Goal: Task Accomplishment & Management: Use online tool/utility

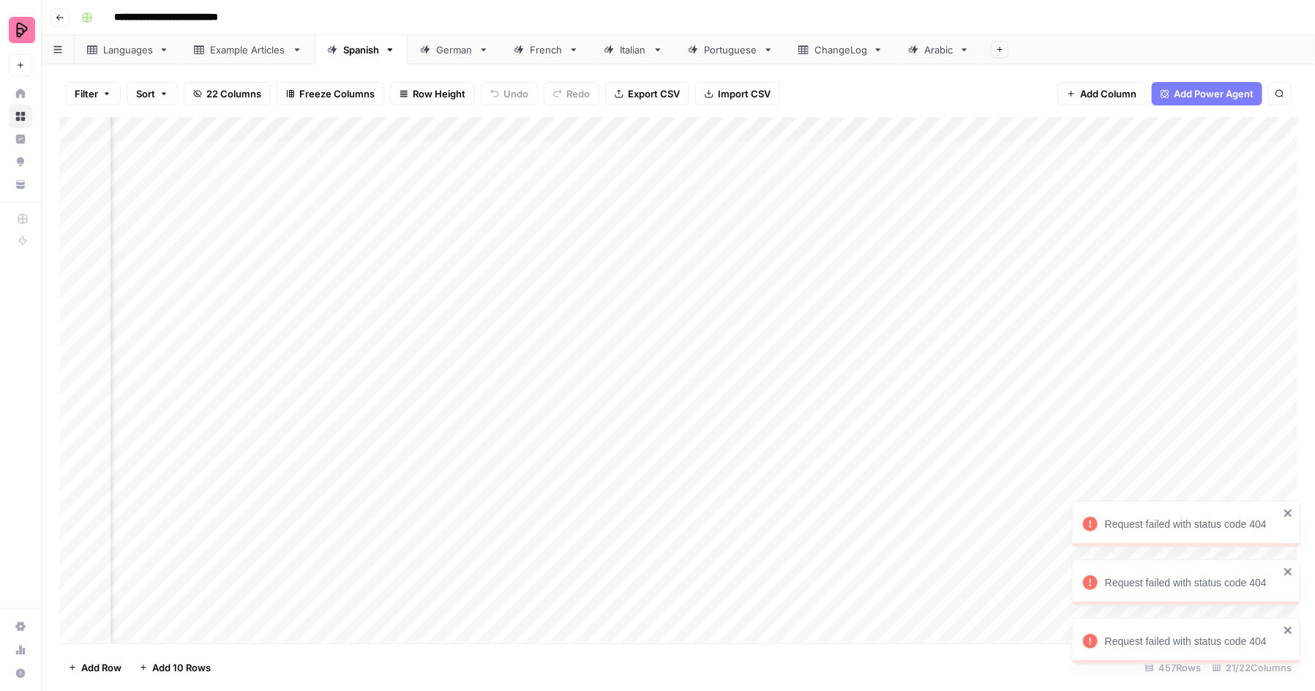
scroll to position [0, 274]
click at [833, 53] on div "ChangeLog" at bounding box center [840, 49] width 53 height 15
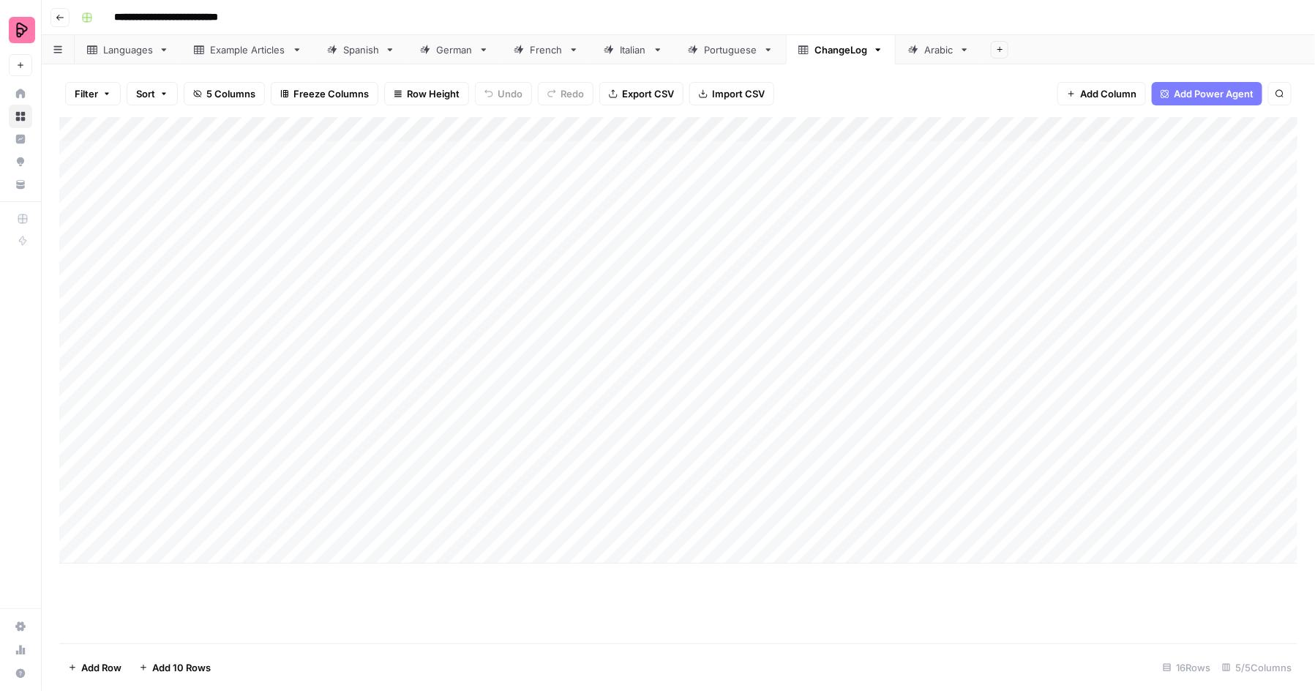
click at [347, 44] on div "Spanish" at bounding box center [361, 49] width 36 height 15
click at [966, 530] on div "Add Column" at bounding box center [678, 380] width 1239 height 526
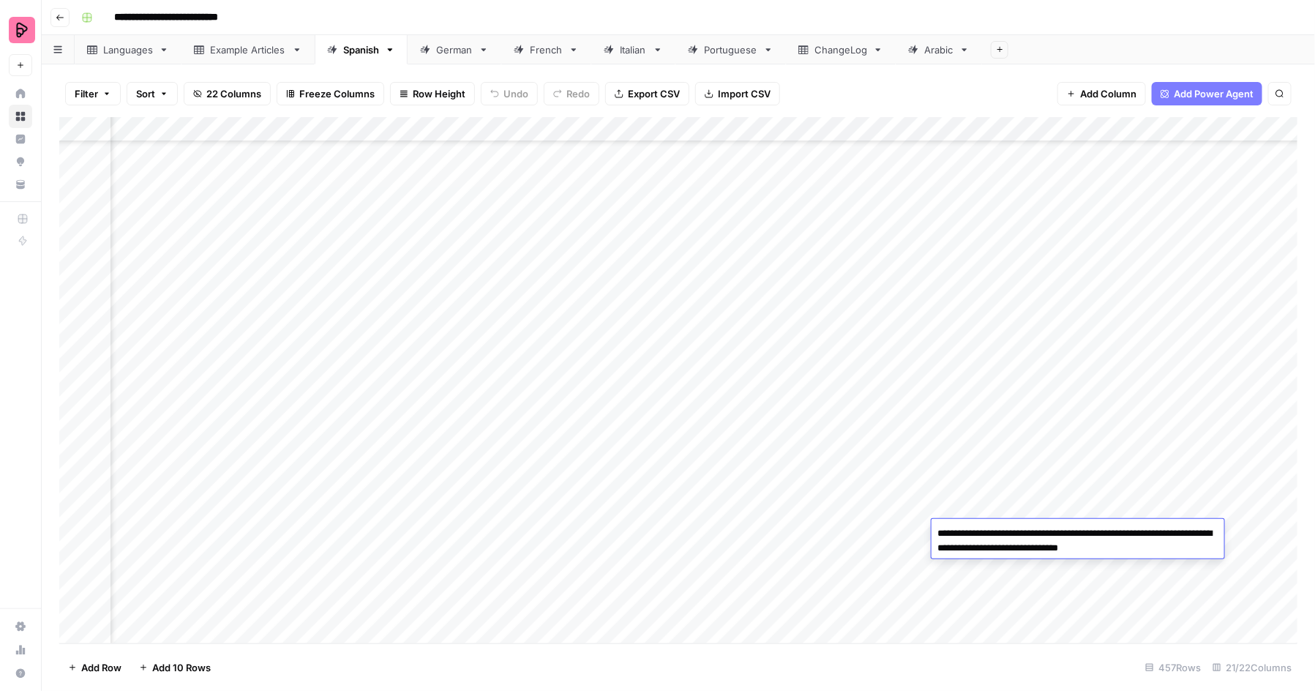
click at [974, 500] on div "Add Column" at bounding box center [678, 380] width 1239 height 526
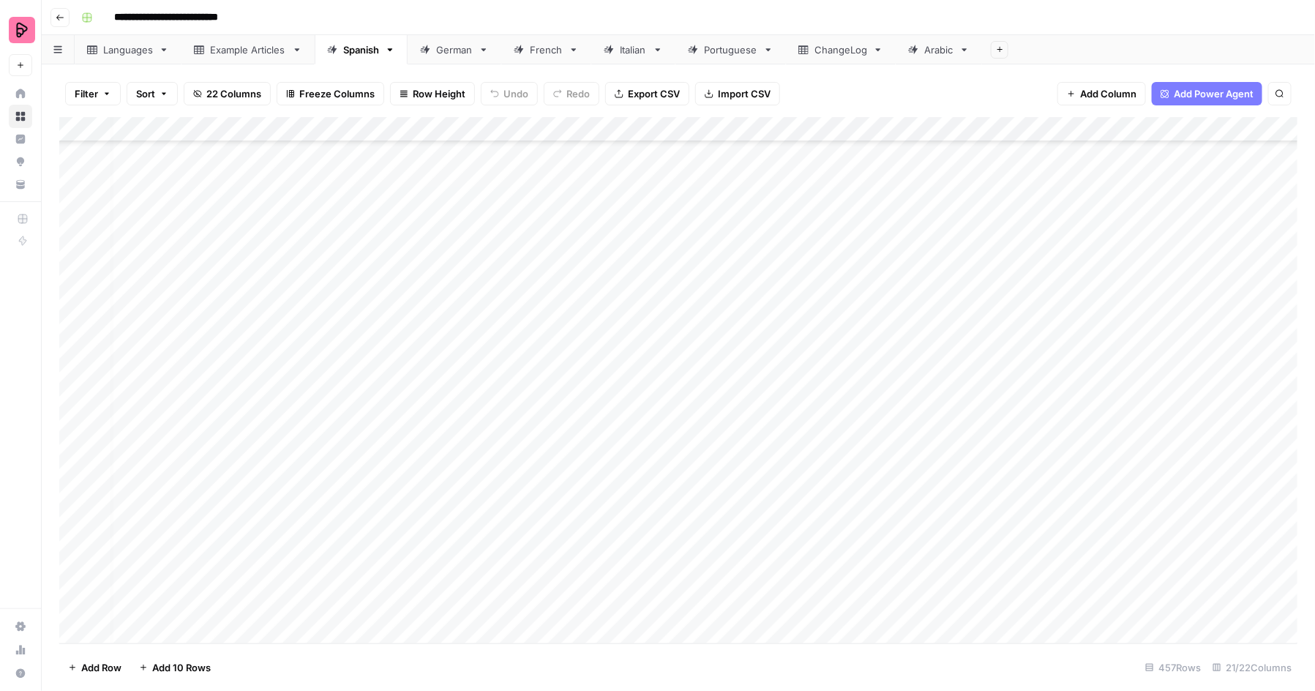
scroll to position [10889, 0]
click at [240, 609] on div "Add Column" at bounding box center [678, 380] width 1239 height 526
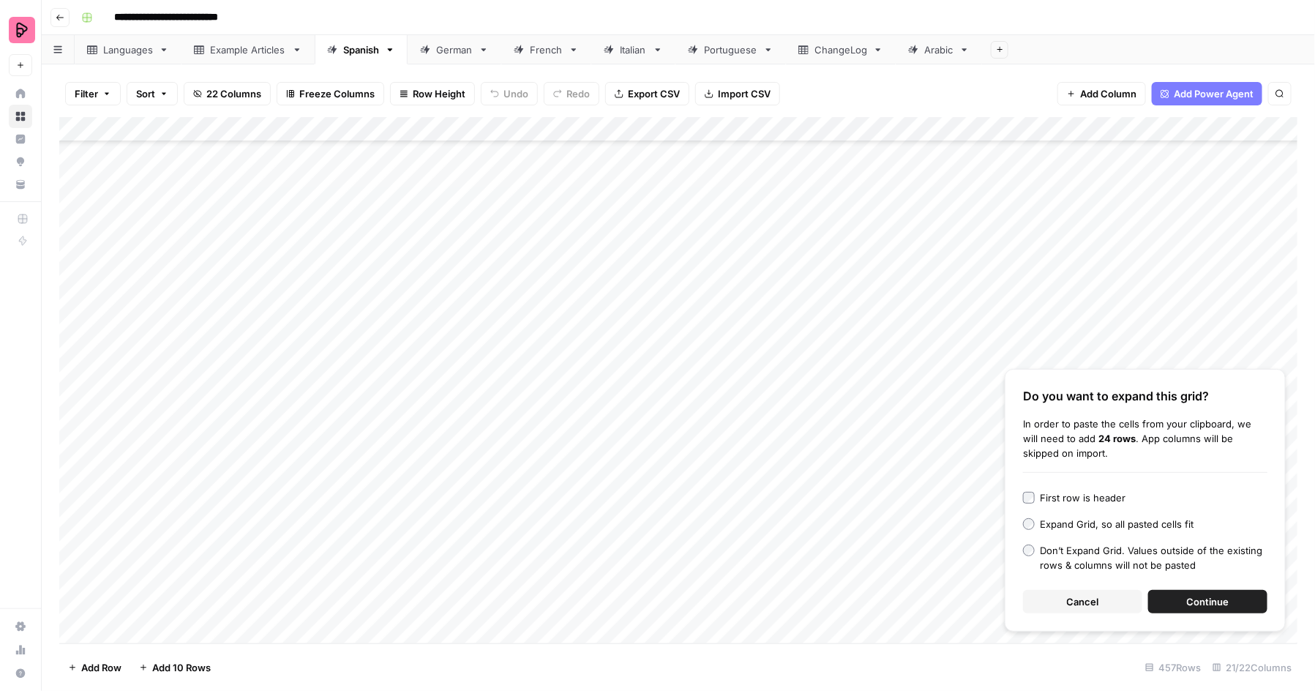
click at [1198, 598] on span "Continue" at bounding box center [1208, 601] width 42 height 15
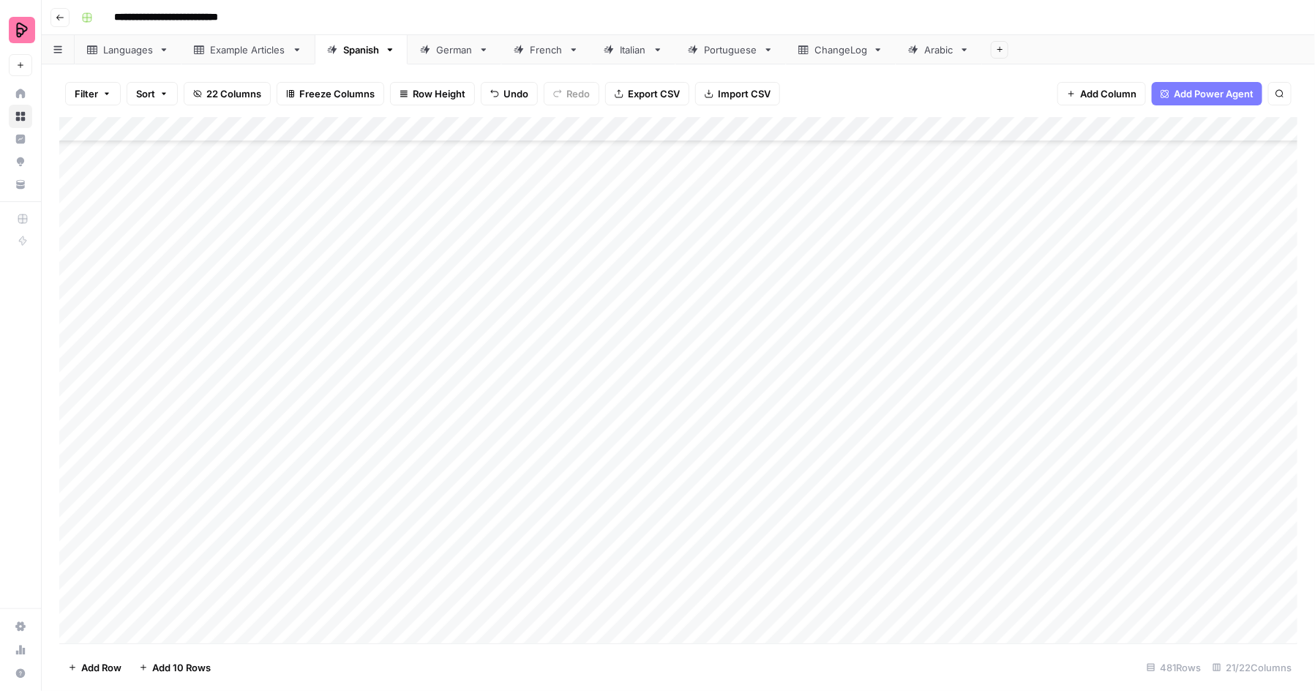
scroll to position [11052, 0]
click at [601, 509] on div "Add Column" at bounding box center [678, 380] width 1239 height 526
click at [302, 451] on div "Add Column" at bounding box center [678, 380] width 1239 height 526
click at [538, 442] on div "Add Column" at bounding box center [678, 380] width 1239 height 526
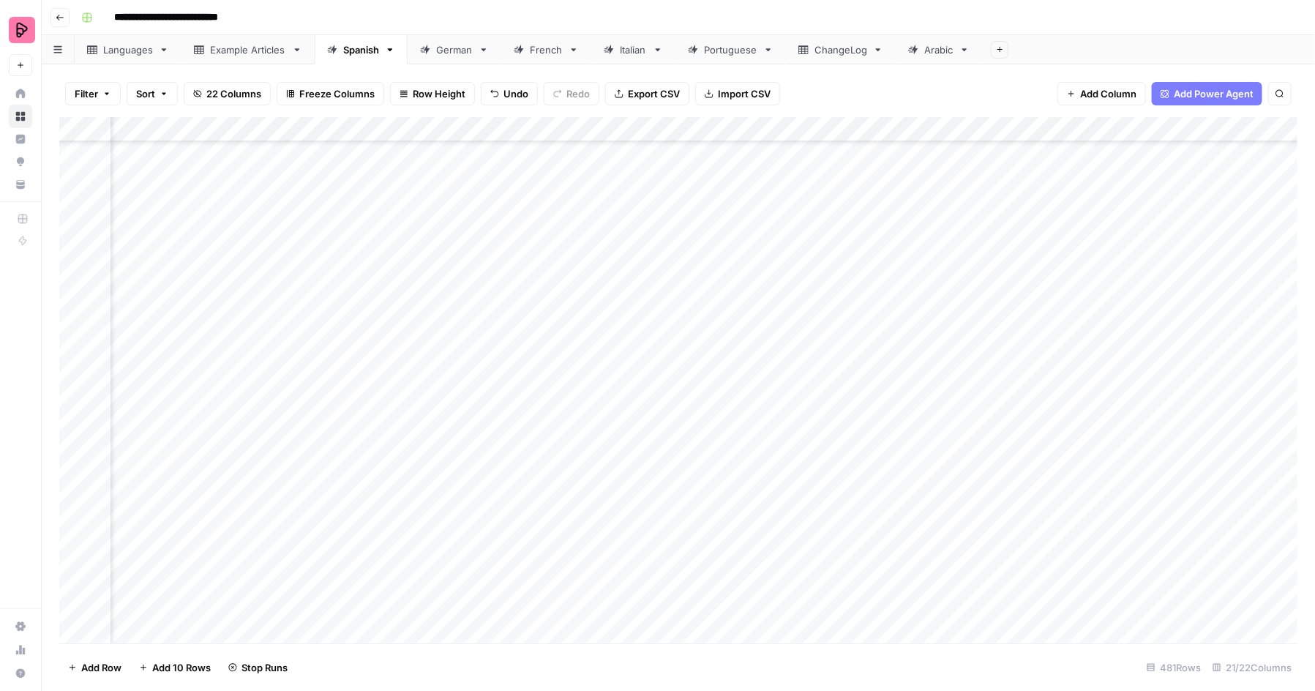
click at [541, 470] on div "Add Column" at bounding box center [678, 380] width 1239 height 526
click at [543, 500] on div "Add Column" at bounding box center [678, 380] width 1239 height 526
click at [543, 522] on div "Add Column" at bounding box center [678, 380] width 1239 height 526
click at [543, 548] on div "Add Column" at bounding box center [678, 380] width 1239 height 526
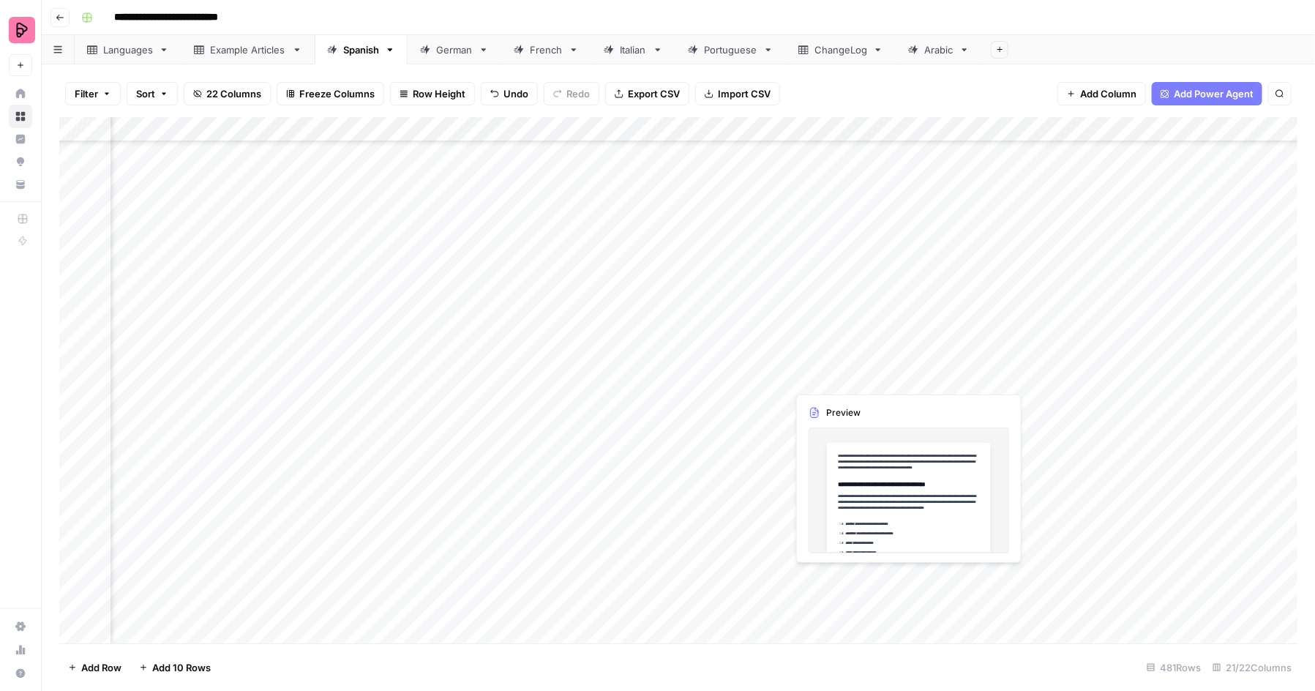
click at [828, 376] on div "Add Column" at bounding box center [678, 380] width 1239 height 526
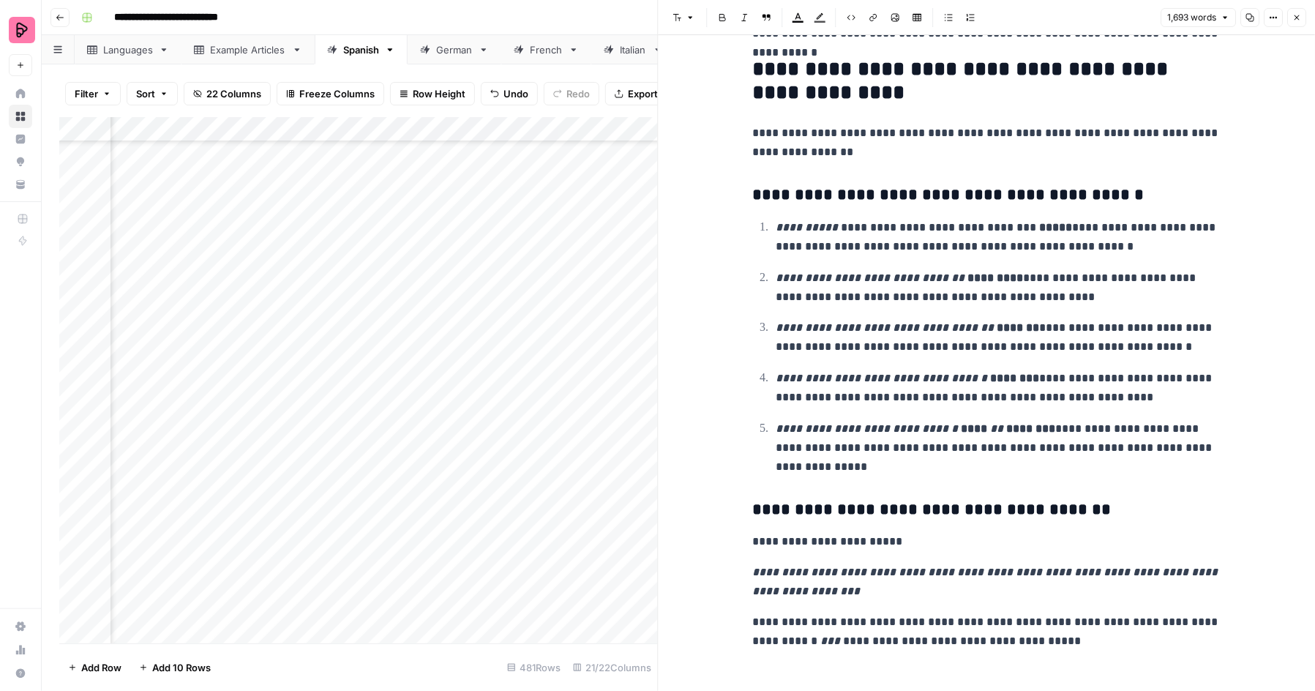
scroll to position [4918, 0]
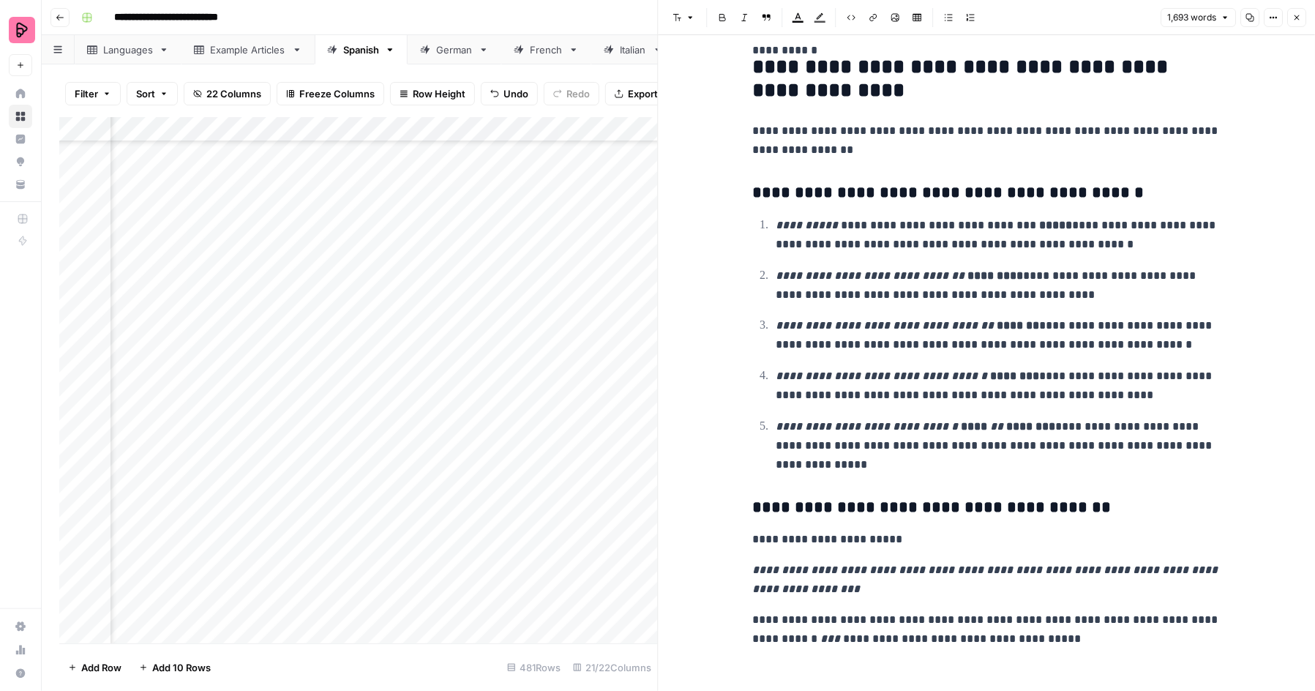
click at [561, 488] on div "Add Column" at bounding box center [358, 380] width 598 height 526
click at [1296, 18] on icon "button" at bounding box center [1296, 17] width 9 height 9
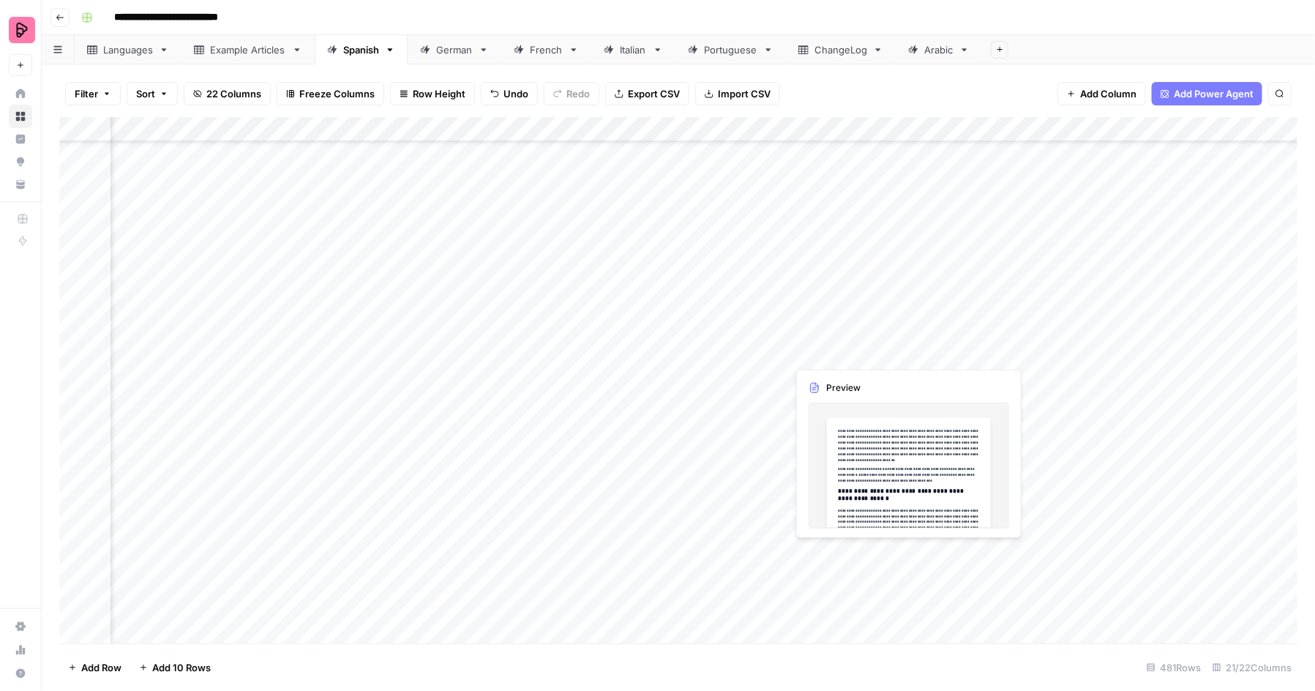
click at [1112, 356] on div "Add Column" at bounding box center [678, 380] width 1239 height 526
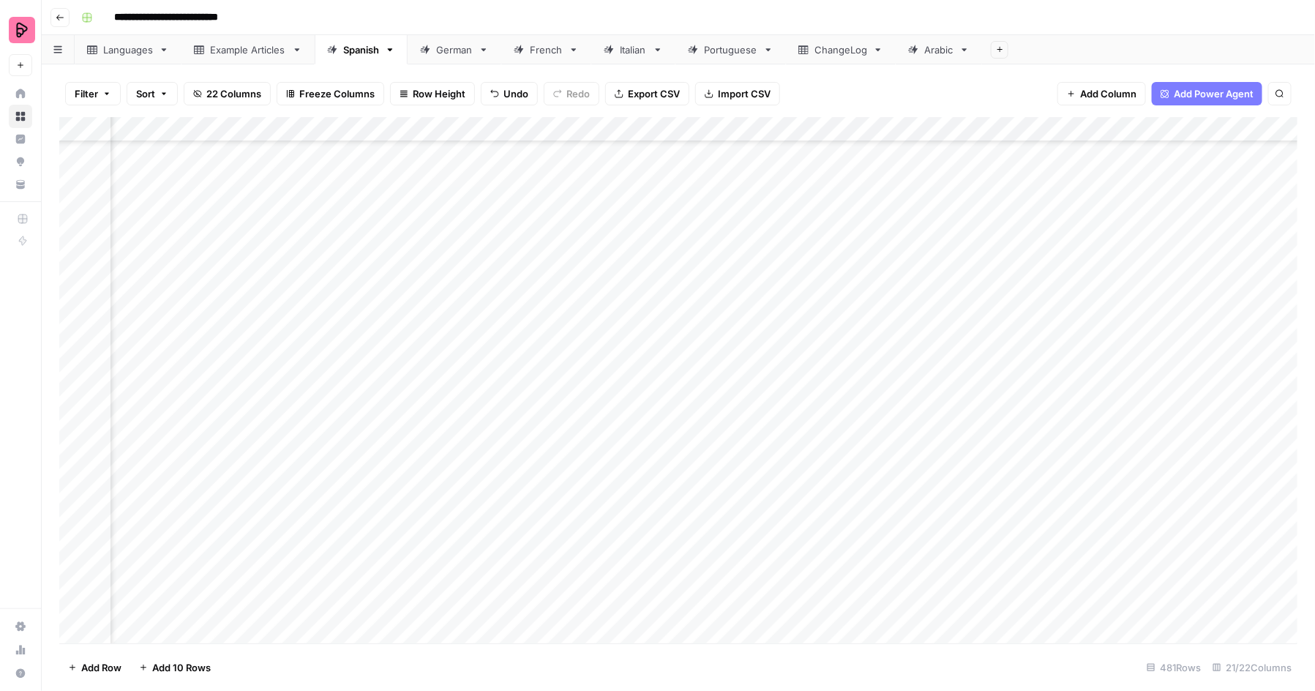
click at [1112, 356] on div "Add Column" at bounding box center [678, 380] width 1239 height 526
click at [1097, 419] on div "Add Column" at bounding box center [678, 380] width 1239 height 526
click at [591, 241] on div "Add Column" at bounding box center [678, 380] width 1239 height 526
click at [590, 266] on div "Add Column" at bounding box center [678, 380] width 1239 height 526
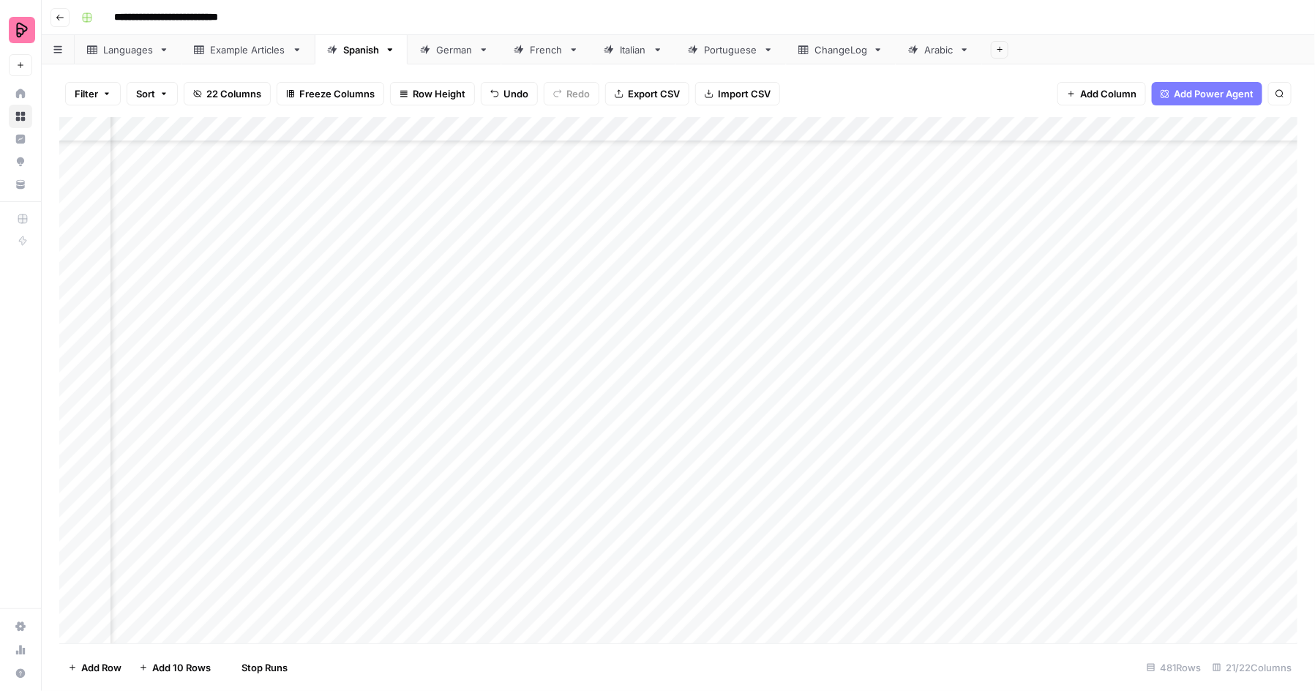
click at [589, 287] on div "Add Column" at bounding box center [678, 380] width 1239 height 526
click at [589, 309] on div "Add Column" at bounding box center [678, 380] width 1239 height 526
click at [589, 342] on div "Add Column" at bounding box center [678, 380] width 1239 height 526
click at [588, 367] on div "Add Column" at bounding box center [678, 380] width 1239 height 526
click at [584, 389] on div "Add Column" at bounding box center [678, 380] width 1239 height 526
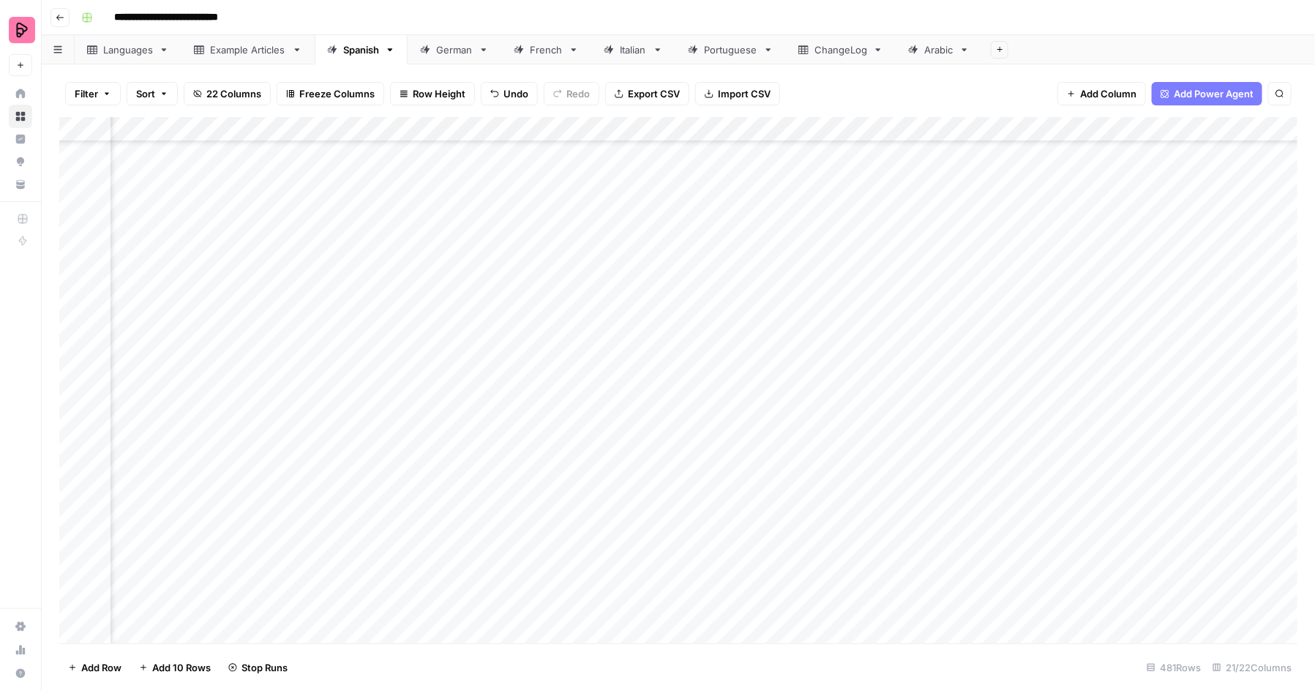
click at [582, 423] on div "Add Column" at bounding box center [678, 380] width 1239 height 526
click at [581, 440] on div "Add Column" at bounding box center [678, 380] width 1239 height 526
click at [581, 466] on div "Add Column" at bounding box center [678, 380] width 1239 height 526
click at [581, 487] on div "Add Column" at bounding box center [678, 380] width 1239 height 526
click at [576, 520] on div "Add Column" at bounding box center [678, 380] width 1239 height 526
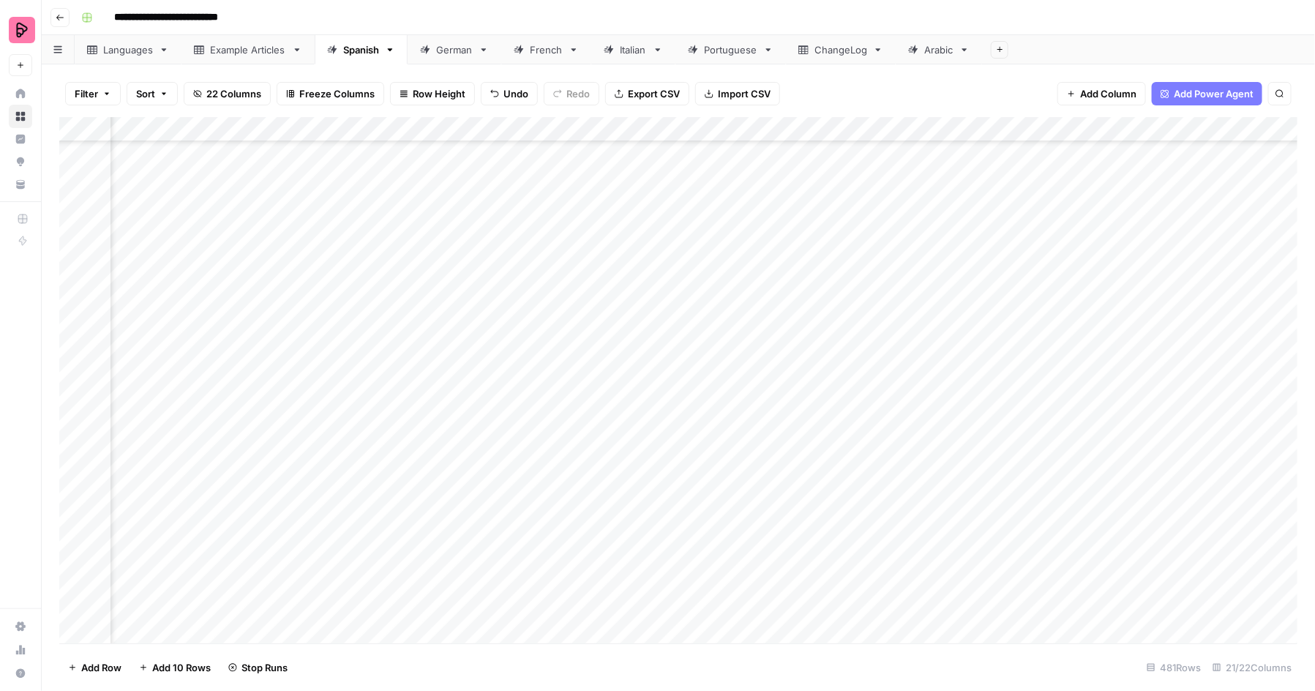
click at [576, 540] on div "Add Column" at bounding box center [678, 380] width 1239 height 526
click at [576, 557] on div "Add Column" at bounding box center [678, 380] width 1239 height 526
click at [584, 479] on div "Add Column" at bounding box center [678, 380] width 1239 height 526
click at [584, 502] on div "Add Column" at bounding box center [678, 380] width 1239 height 526
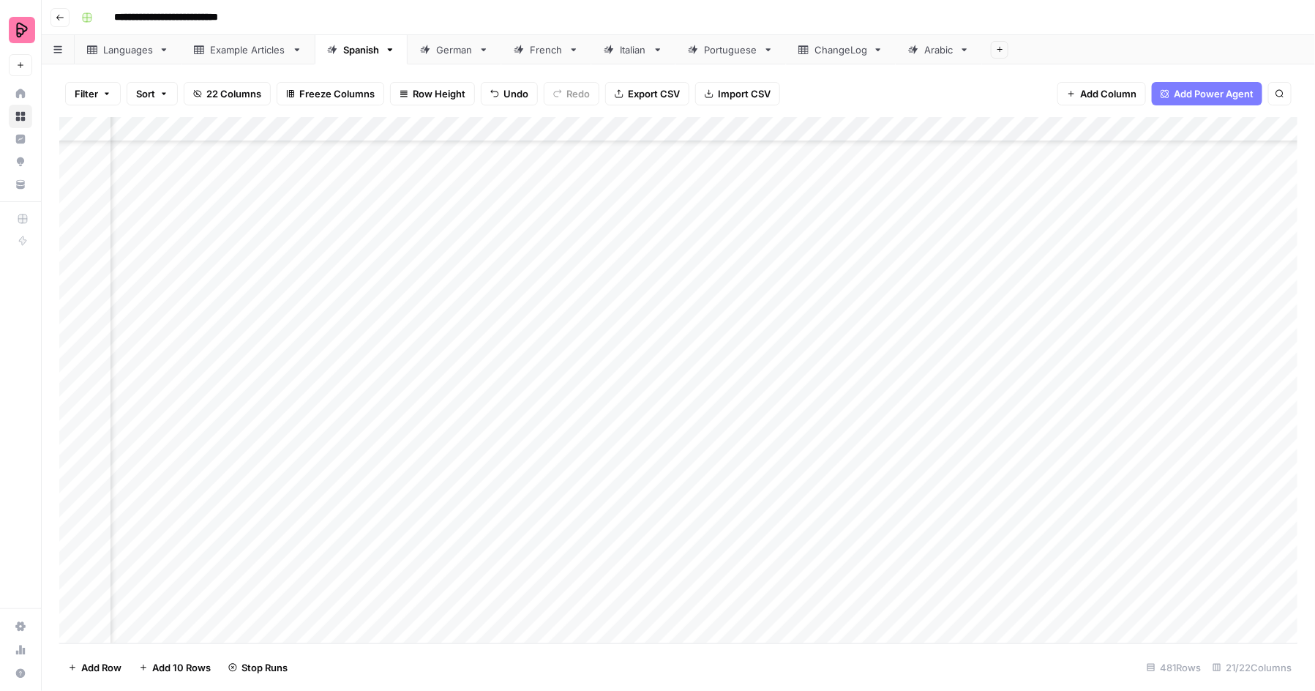
click at [582, 536] on div "Add Column" at bounding box center [678, 380] width 1239 height 526
click at [582, 558] on div "Add Column" at bounding box center [678, 380] width 1239 height 526
click at [583, 582] on div "Add Column" at bounding box center [678, 380] width 1239 height 526
click at [581, 615] on div "Add Column" at bounding box center [678, 380] width 1239 height 526
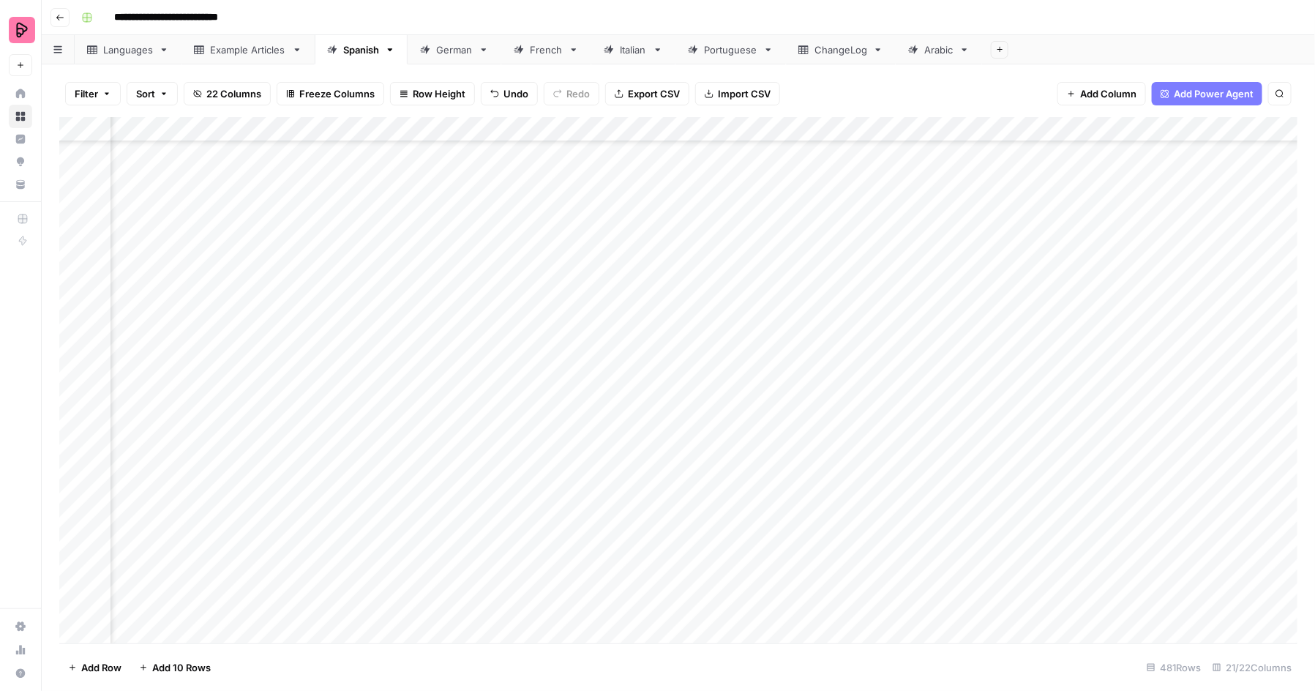
scroll to position [11486, 467]
click at [456, 52] on div "German" at bounding box center [454, 49] width 37 height 15
click at [187, 606] on div "Add Column" at bounding box center [678, 380] width 1239 height 526
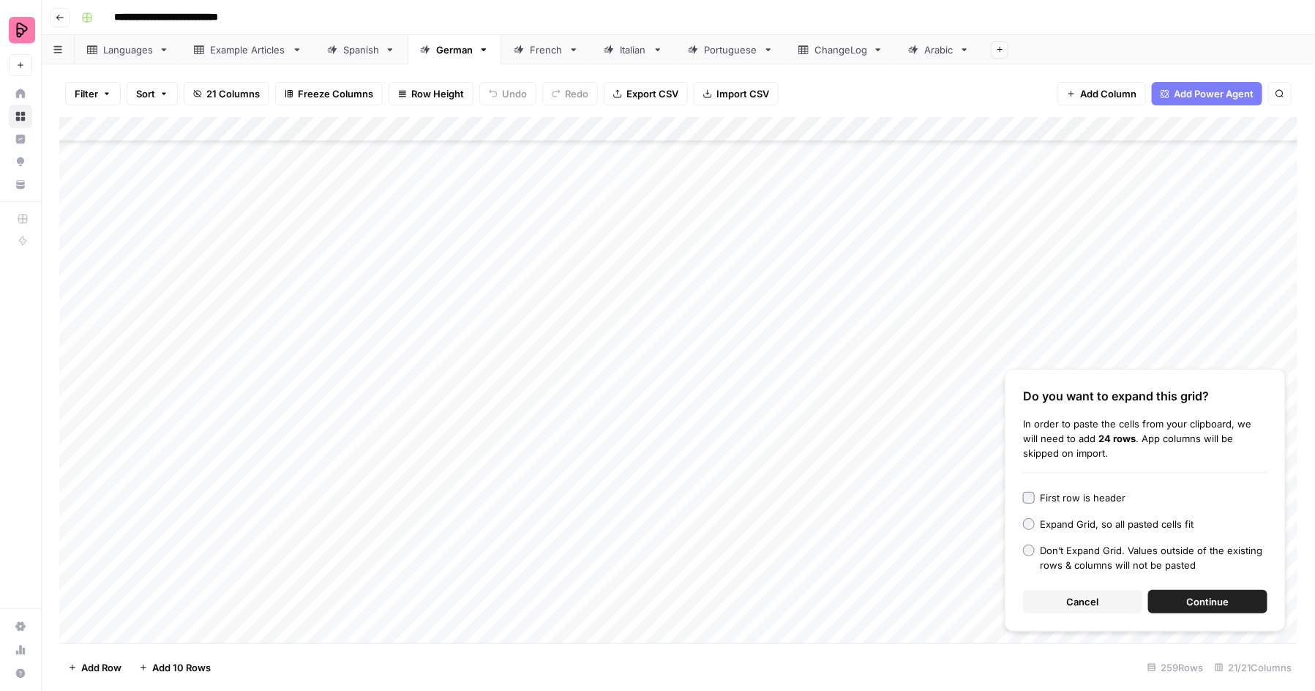
click at [1209, 600] on span "Continue" at bounding box center [1208, 601] width 42 height 15
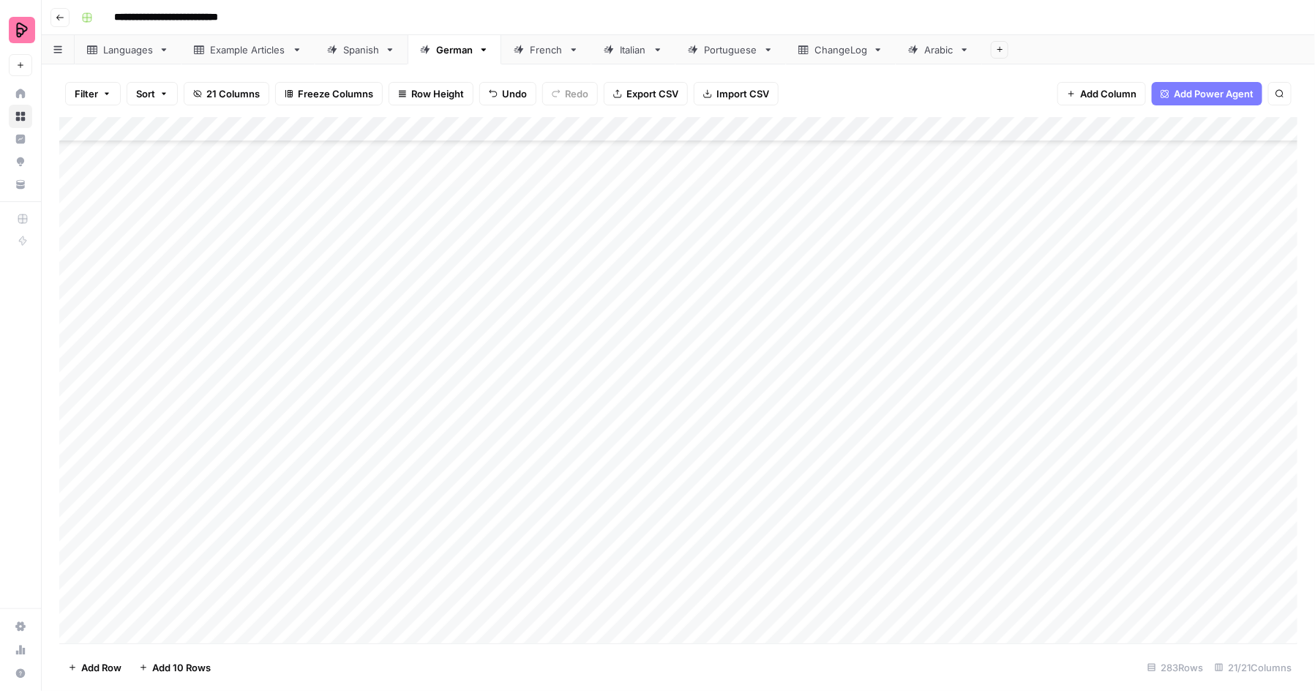
scroll to position [6207, 0]
click at [893, 364] on div "Add Column" at bounding box center [678, 380] width 1239 height 526
click at [892, 392] on div "Add Column" at bounding box center [678, 380] width 1239 height 526
click at [891, 417] on div "Add Column" at bounding box center [678, 380] width 1239 height 526
click at [890, 437] on div "Add Column" at bounding box center [678, 380] width 1239 height 526
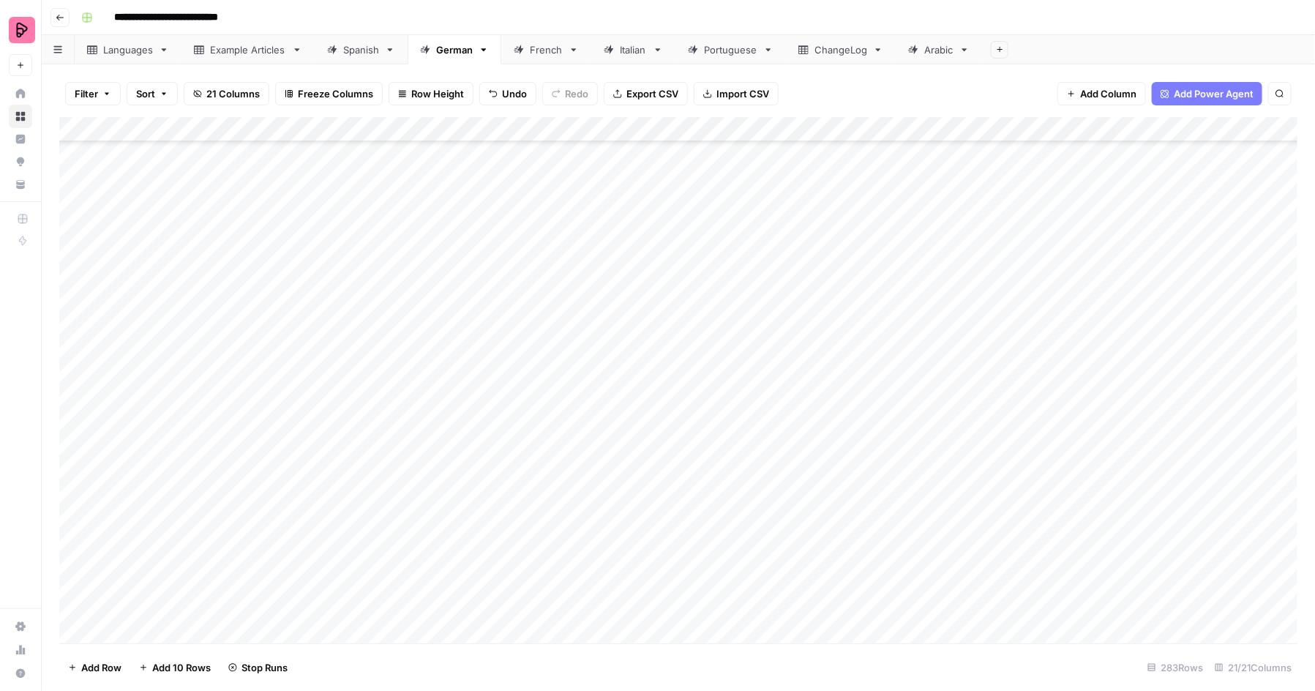
click at [890, 459] on div "Add Column" at bounding box center [678, 380] width 1239 height 526
click at [890, 485] on div "Add Column" at bounding box center [678, 380] width 1239 height 526
click at [888, 507] on div "Add Column" at bounding box center [678, 380] width 1239 height 526
click at [887, 540] on div "Add Column" at bounding box center [678, 380] width 1239 height 526
click at [885, 559] on div "Add Column" at bounding box center [678, 380] width 1239 height 526
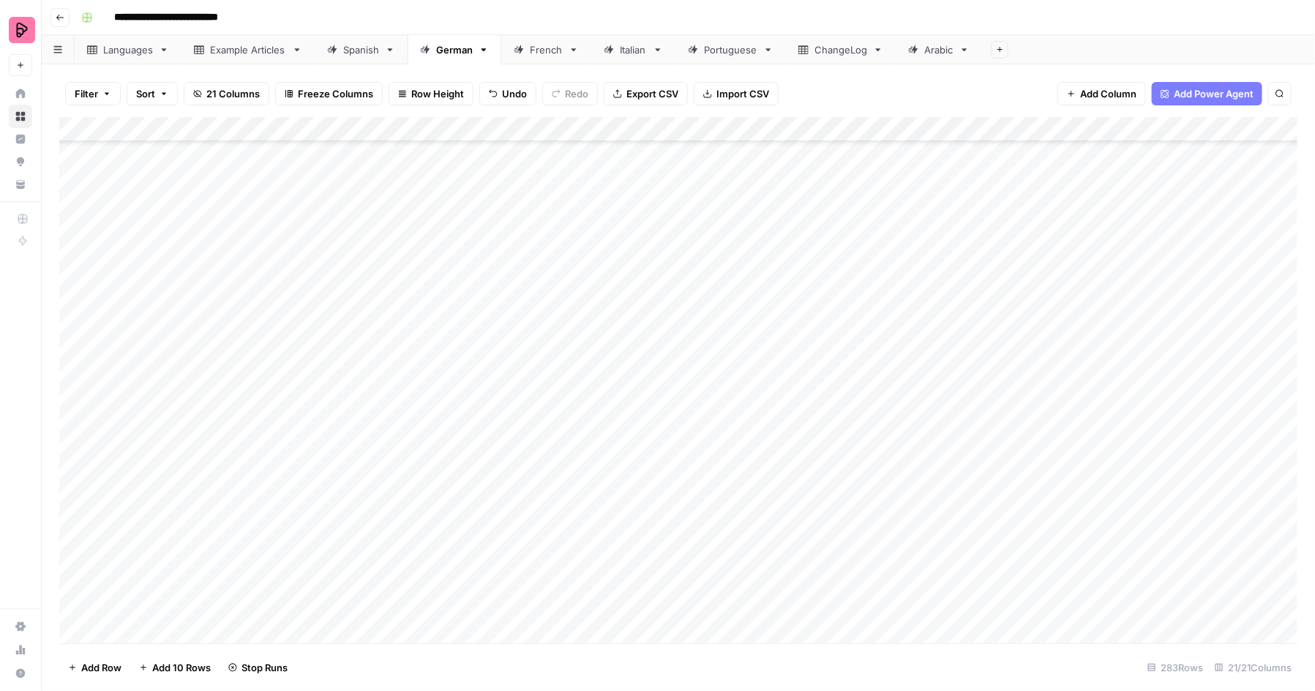
click at [885, 585] on div "Add Column" at bounding box center [678, 380] width 1239 height 526
click at [885, 612] on div "Add Column" at bounding box center [678, 380] width 1239 height 526
click at [897, 326] on div "Add Column" at bounding box center [678, 380] width 1239 height 526
click at [895, 347] on div "Add Column" at bounding box center [678, 380] width 1239 height 526
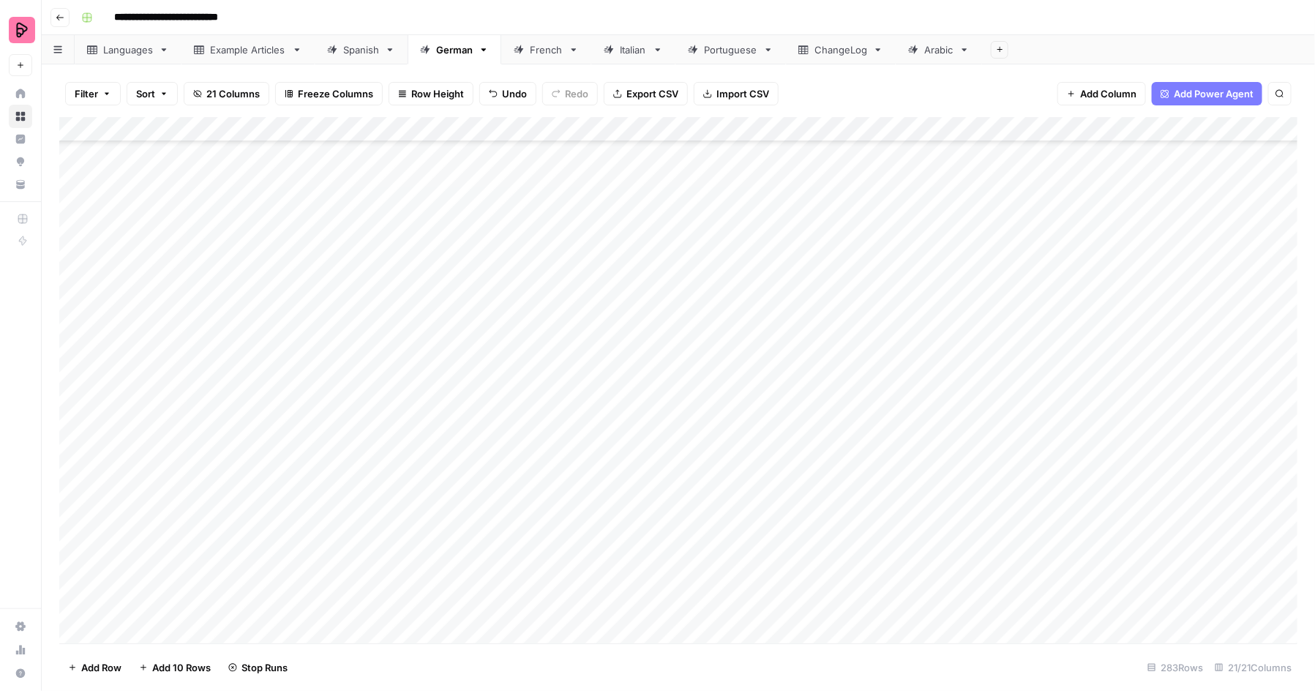
click at [892, 369] on div "Add Column" at bounding box center [678, 380] width 1239 height 526
click at [886, 398] on div "Add Column" at bounding box center [678, 380] width 1239 height 526
click at [882, 429] on div "Add Column" at bounding box center [678, 380] width 1239 height 526
click at [882, 453] on div "Add Column" at bounding box center [678, 380] width 1239 height 526
click at [884, 423] on div "Add Column" at bounding box center [678, 380] width 1239 height 526
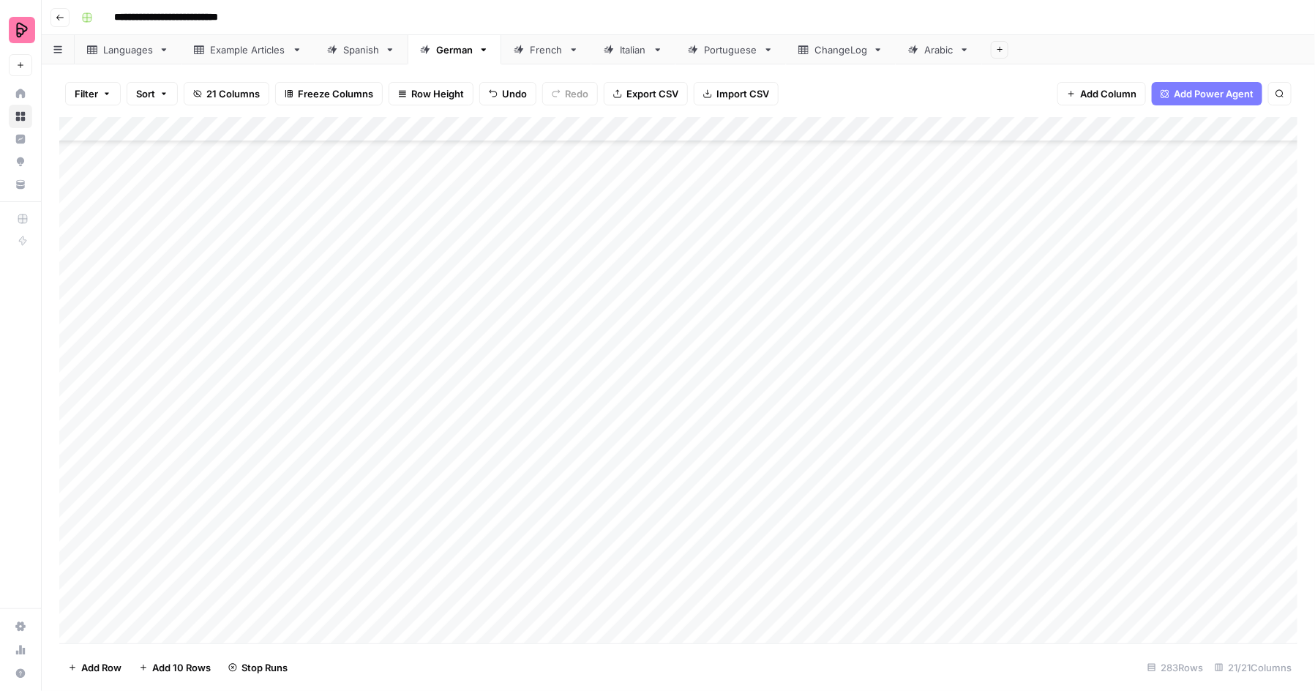
click at [884, 467] on div "Add Column" at bounding box center [678, 380] width 1239 height 526
click at [882, 495] on div "Add Column" at bounding box center [678, 380] width 1239 height 526
click at [882, 517] on div "Add Column" at bounding box center [678, 380] width 1239 height 526
click at [882, 552] on div "Add Column" at bounding box center [678, 380] width 1239 height 526
click at [883, 572] on div "Add Column" at bounding box center [678, 380] width 1239 height 526
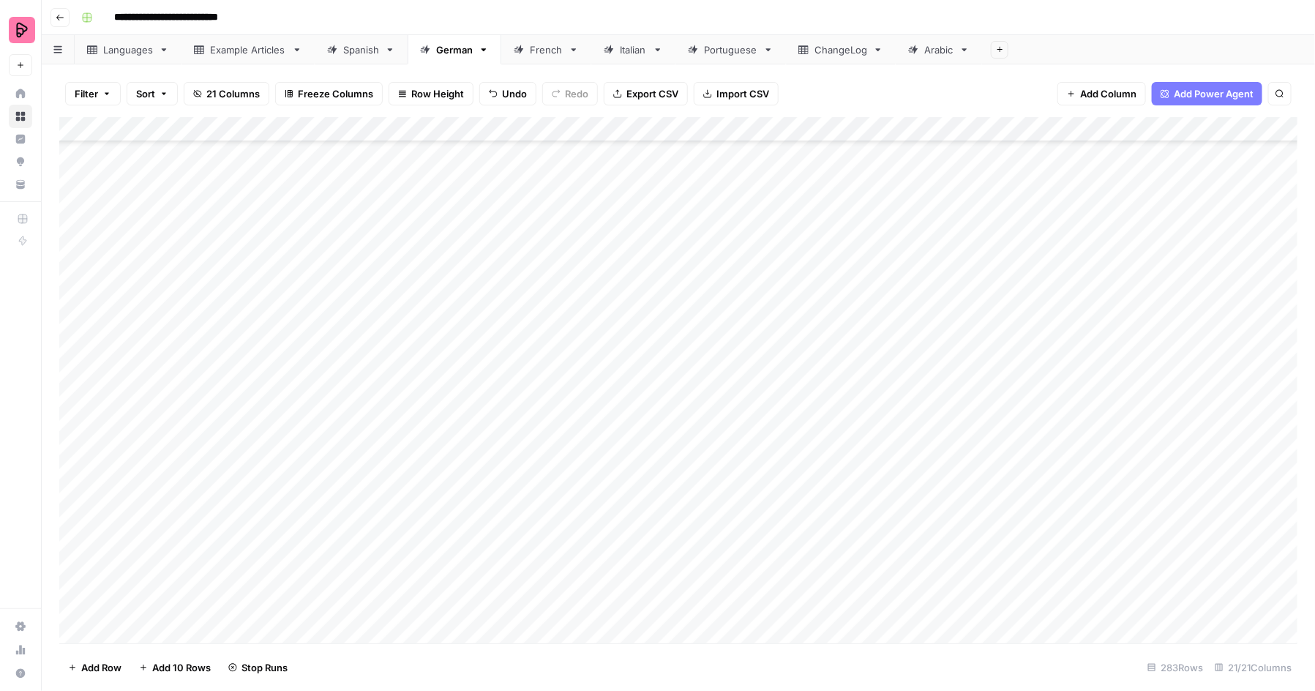
click at [883, 603] on div "Add Column" at bounding box center [678, 380] width 1239 height 526
click at [883, 617] on div "Add Column" at bounding box center [678, 380] width 1239 height 526
click at [889, 606] on div "Add Column" at bounding box center [678, 380] width 1239 height 526
click at [536, 56] on div "French" at bounding box center [546, 49] width 33 height 15
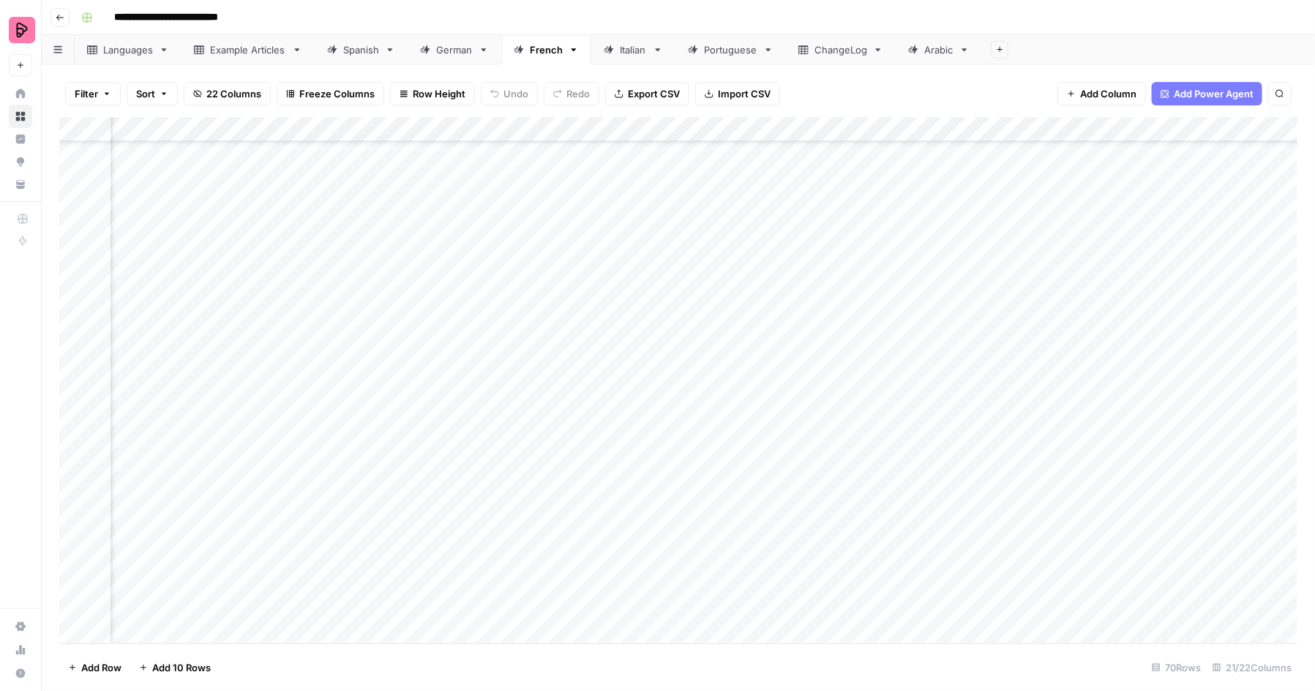
scroll to position [1263, 396]
click at [227, 636] on div "Add Column" at bounding box center [678, 380] width 1239 height 526
click at [532, 613] on div "Add Column" at bounding box center [678, 380] width 1239 height 526
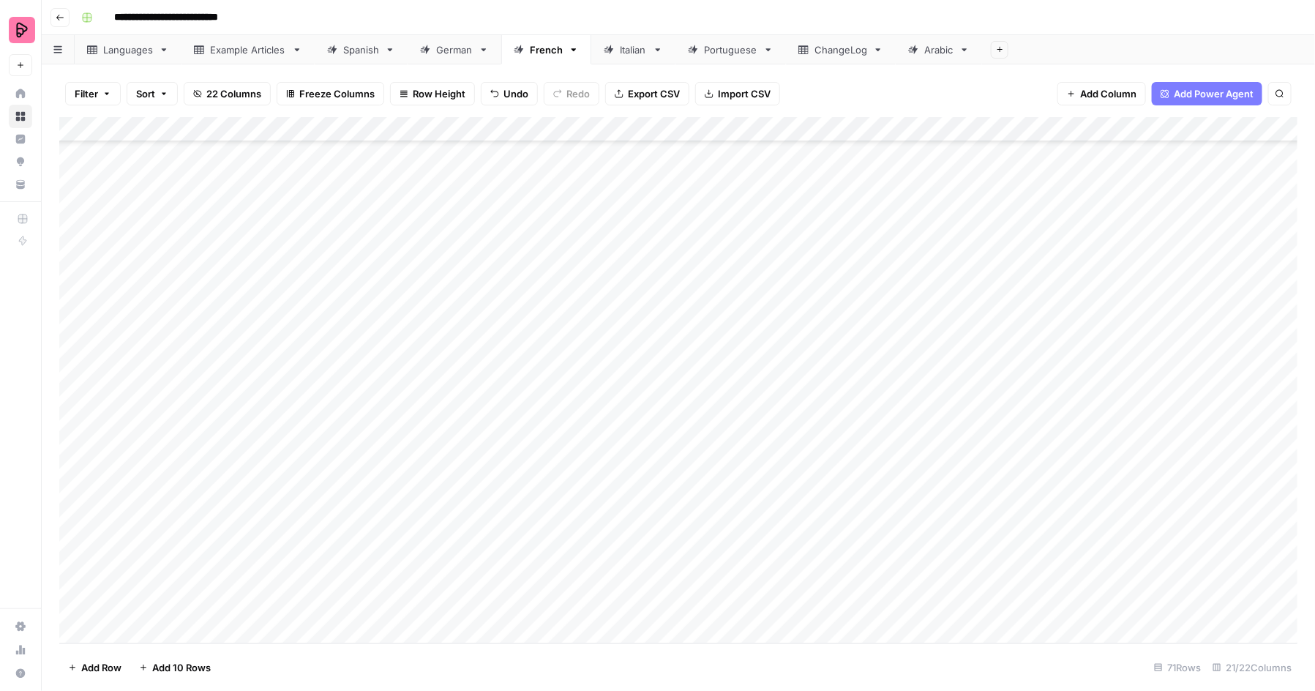
click at [375, 606] on div "Add Column" at bounding box center [678, 380] width 1239 height 526
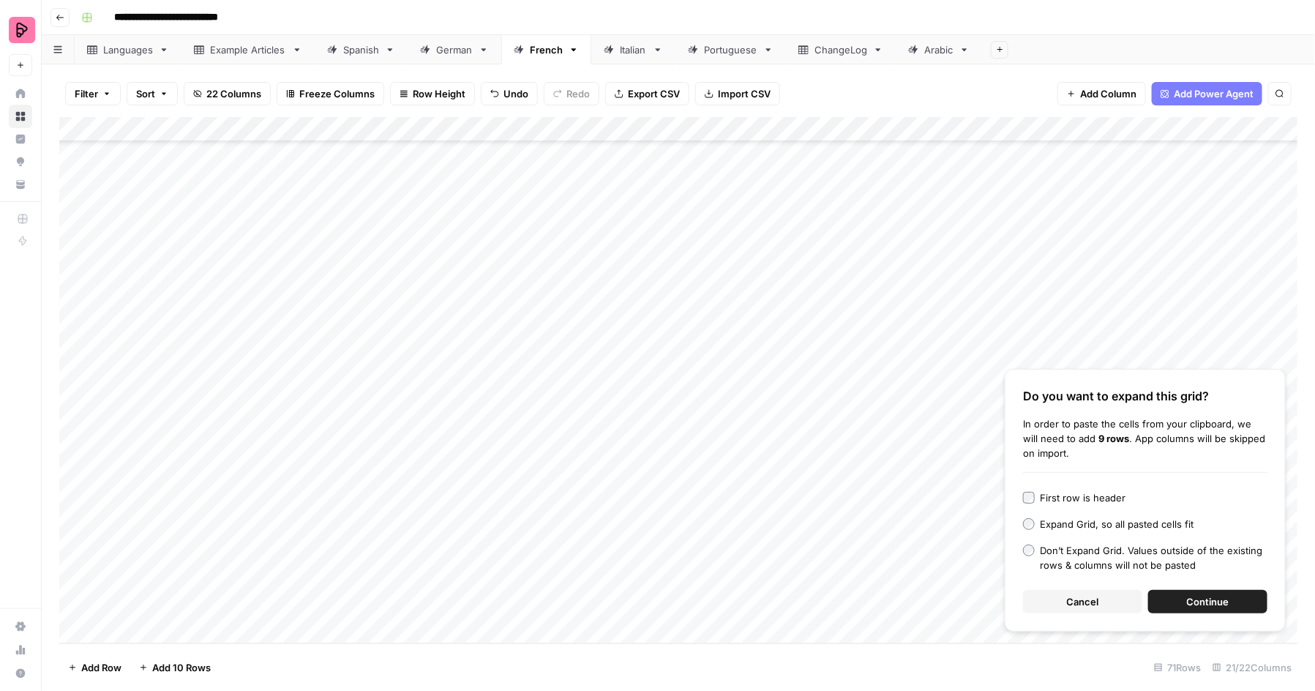
click at [1181, 604] on button "Continue" at bounding box center [1207, 601] width 119 height 23
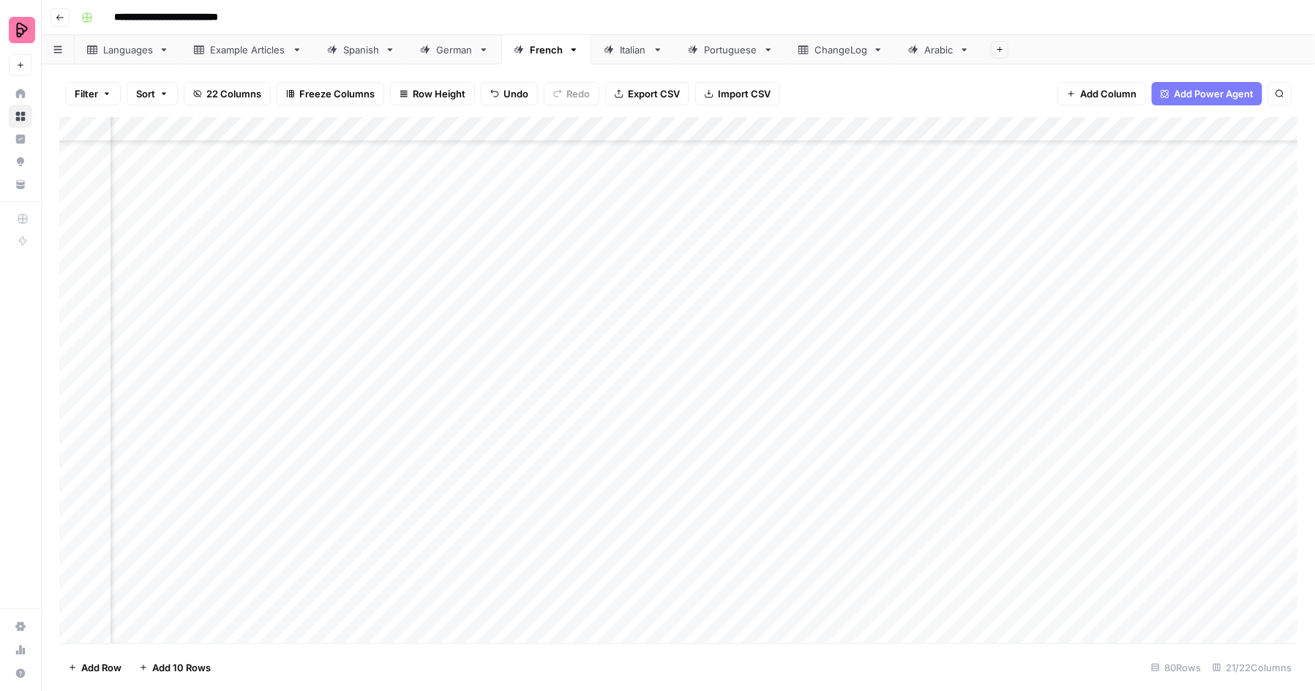
scroll to position [1511, 177]
click at [751, 380] on div "Add Column" at bounding box center [678, 380] width 1239 height 526
click at [748, 413] on div "Add Column" at bounding box center [678, 380] width 1239 height 526
click at [748, 435] on div "Add Column" at bounding box center [678, 380] width 1239 height 526
click at [748, 459] on div "Add Column" at bounding box center [678, 380] width 1239 height 526
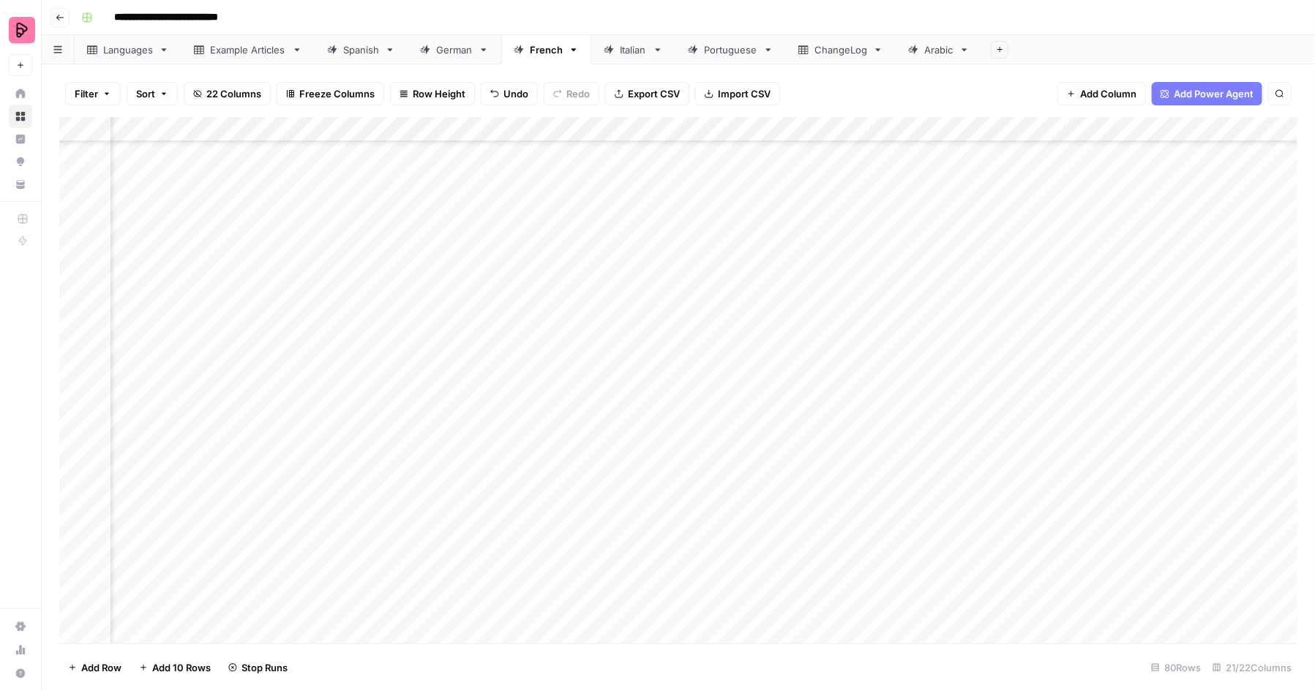
click at [748, 493] on div "Add Column" at bounding box center [678, 380] width 1239 height 526
click at [748, 517] on div "Add Column" at bounding box center [678, 380] width 1239 height 526
click at [755, 435] on div "Add Column" at bounding box center [678, 380] width 1239 height 526
click at [749, 527] on div "Add Column" at bounding box center [678, 380] width 1239 height 526
click at [756, 563] on div "Add Column" at bounding box center [678, 380] width 1239 height 526
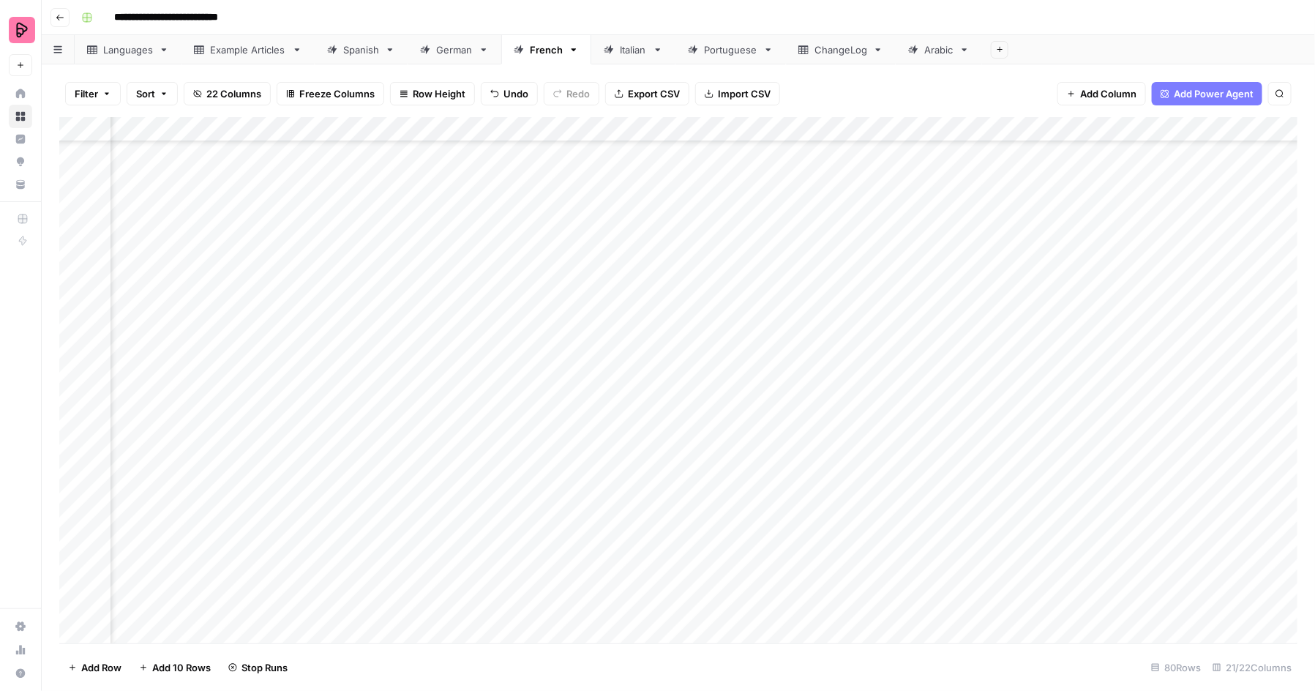
click at [751, 579] on div "Add Column" at bounding box center [678, 380] width 1239 height 526
click at [751, 603] on div "Add Column" at bounding box center [678, 380] width 1239 height 526
click at [437, 54] on div "German" at bounding box center [454, 49] width 37 height 15
